Goal: Task Accomplishment & Management: Manage account settings

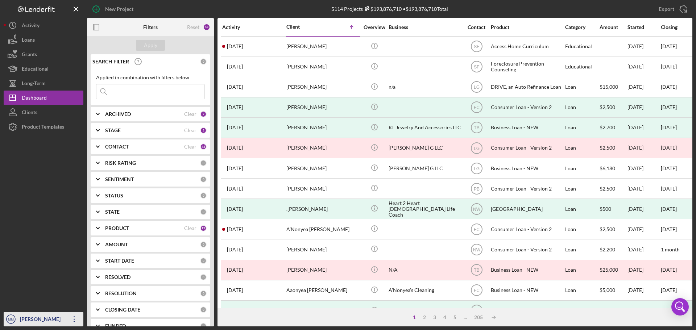
click at [76, 319] on icon "Icon/Overflow" at bounding box center [74, 319] width 18 height 18
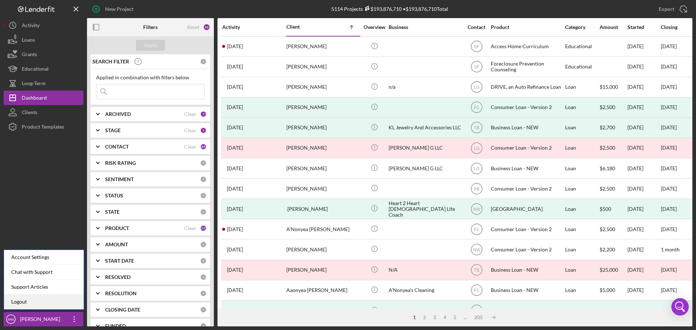
click at [47, 303] on link "Logout" at bounding box center [44, 302] width 80 height 15
